Goal: Task Accomplishment & Management: Use online tool/utility

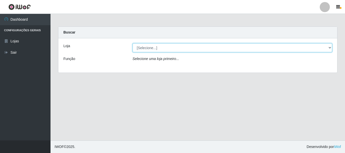
click at [151, 46] on select "[Selecione...] Nordestão - Alecrim" at bounding box center [232, 47] width 200 height 9
select select "453"
click at [132, 43] on select "[Selecione...] Nordestão - Alecrim" at bounding box center [232, 47] width 200 height 9
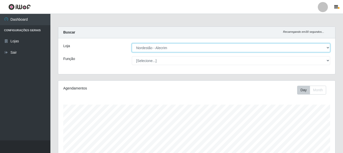
scroll to position [105, 277]
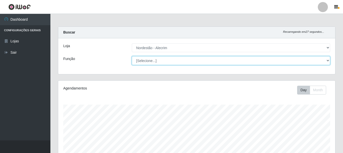
click at [147, 60] on select "[Selecione...] Balconista + Balconista de Padaria Balconista de Padaria ++ Emba…" at bounding box center [231, 60] width 199 height 9
select select "70"
click at [132, 56] on select "[Selecione...] Balconista + Balconista de Padaria Balconista de Padaria ++ Emba…" at bounding box center [231, 60] width 199 height 9
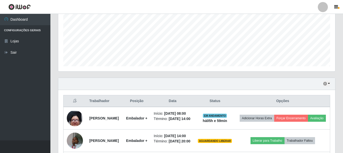
scroll to position [171, 0]
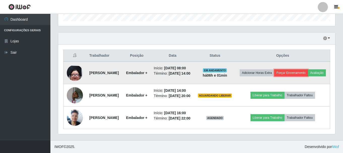
click at [306, 69] on button "Forçar Encerramento" at bounding box center [292, 72] width 34 height 7
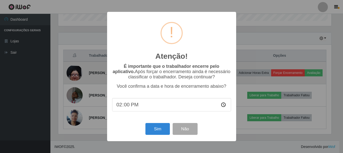
scroll to position [105, 275]
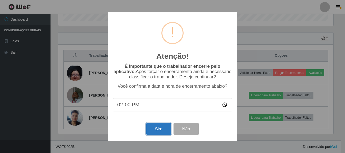
click at [156, 131] on button "Sim" at bounding box center [158, 129] width 24 height 12
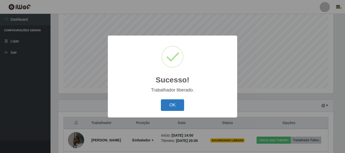
click at [168, 107] on button "OK" at bounding box center [172, 105] width 23 height 12
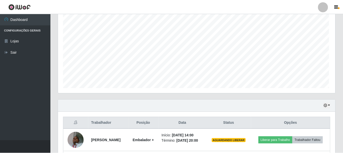
scroll to position [105, 277]
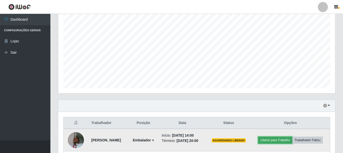
click at [272, 141] on button "Liberar para Trabalho" at bounding box center [275, 140] width 34 height 7
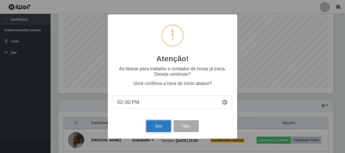
click at [156, 127] on button "Sim" at bounding box center [158, 126] width 24 height 12
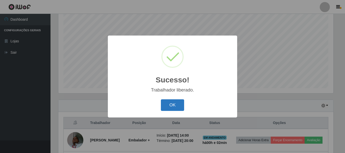
click at [162, 108] on button "OK" at bounding box center [172, 105] width 23 height 12
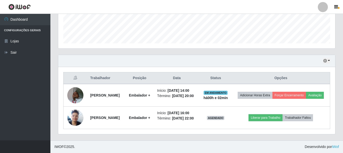
scroll to position [145, 0]
